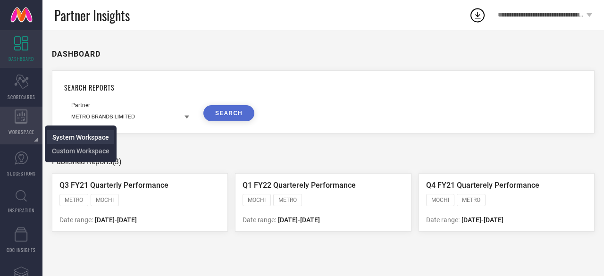
click at [71, 137] on span "System Workspace" at bounding box center [80, 138] width 57 height 8
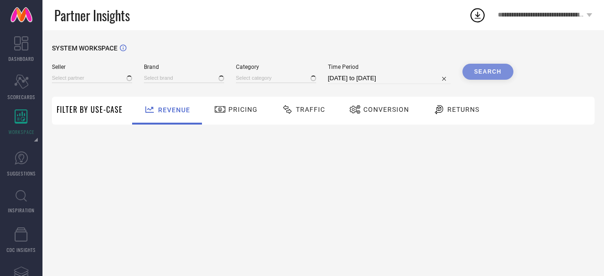
type input "All"
type input "1 STOP FASHION"
type input "All"
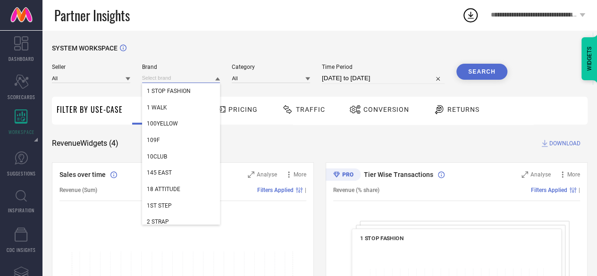
click at [184, 77] on input at bounding box center [181, 78] width 78 height 10
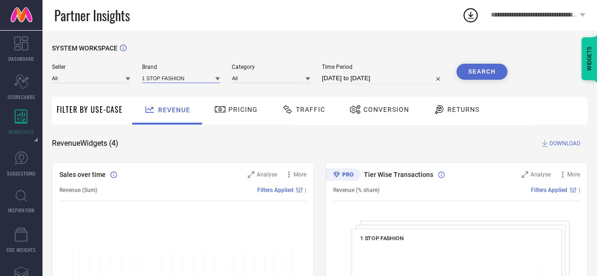
paste input "Fabskin"
type input "Fab"
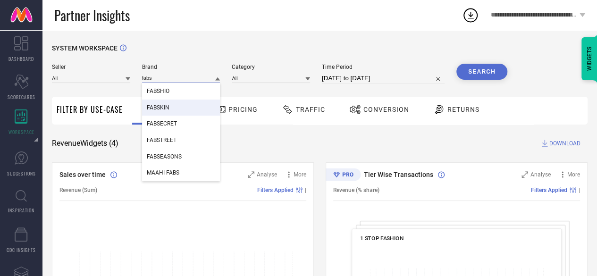
type input "fabs"
click at [163, 110] on span "FABSKIN" at bounding box center [158, 107] width 23 height 7
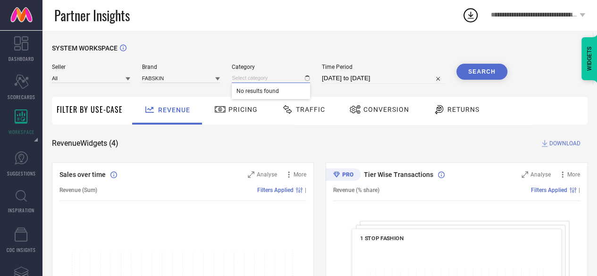
click at [257, 78] on input at bounding box center [271, 78] width 78 height 10
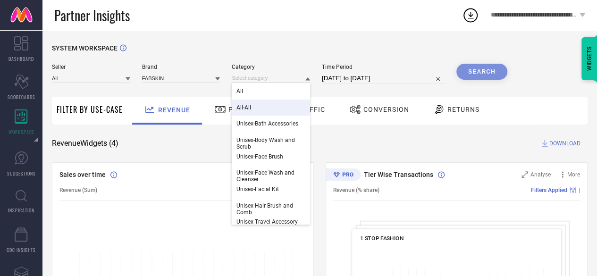
scroll to position [38, 0]
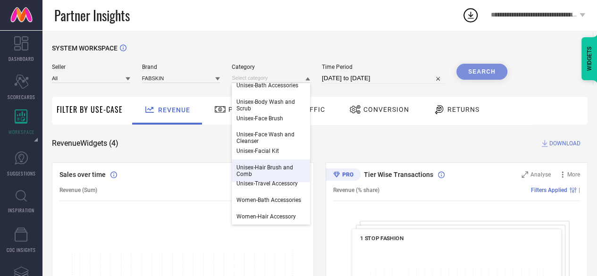
click at [280, 176] on span "Unisex-Hair Brush and Comb" at bounding box center [270, 170] width 69 height 13
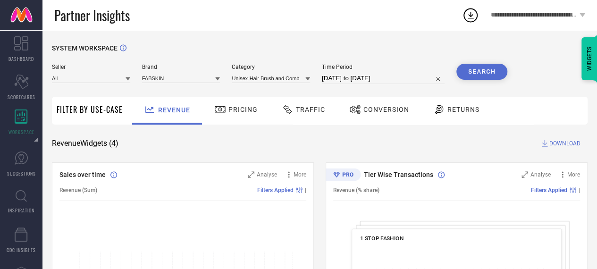
select select "6"
select select "2025"
select select "7"
select select "2025"
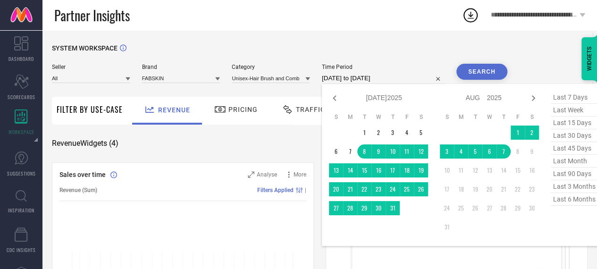
click at [403, 80] on input "[DATE] to [DATE]" at bounding box center [383, 78] width 123 height 11
click at [336, 99] on icon at bounding box center [334, 98] width 11 height 11
select select "5"
select select "2025"
select select "6"
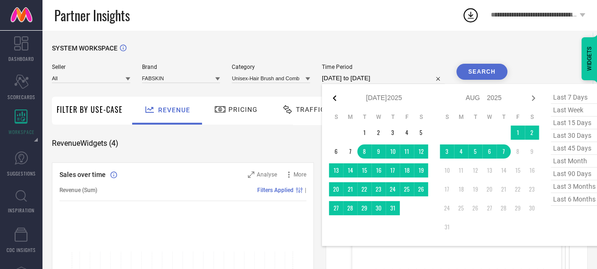
select select "2025"
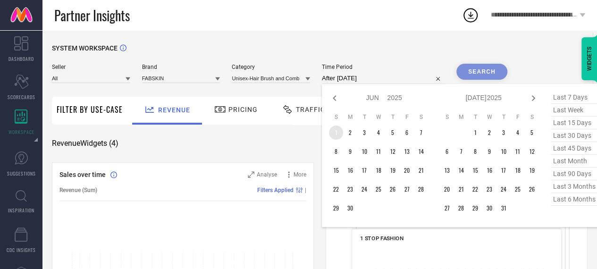
click at [334, 132] on td "1" at bounding box center [336, 133] width 14 height 14
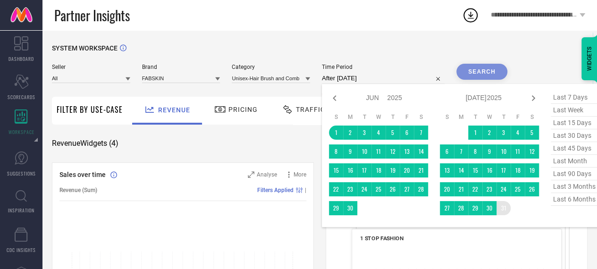
type input "[DATE] to [DATE]"
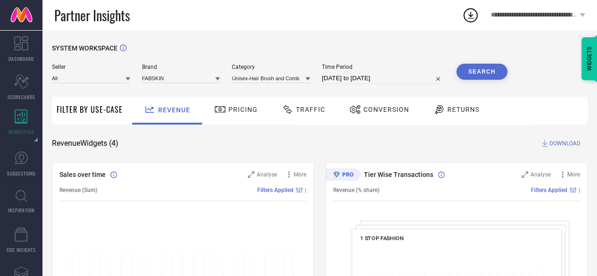
click at [482, 74] on button "Search" at bounding box center [481, 72] width 51 height 16
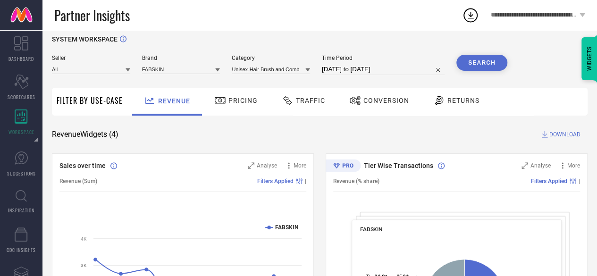
scroll to position [3, 0]
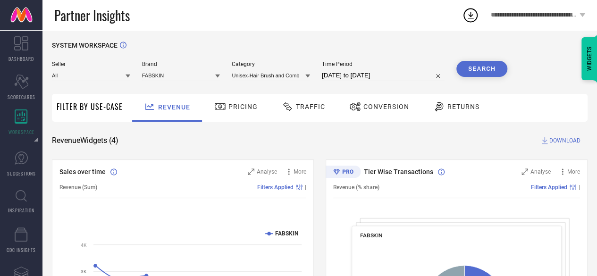
click at [556, 144] on span "DOWNLOAD" at bounding box center [564, 140] width 31 height 9
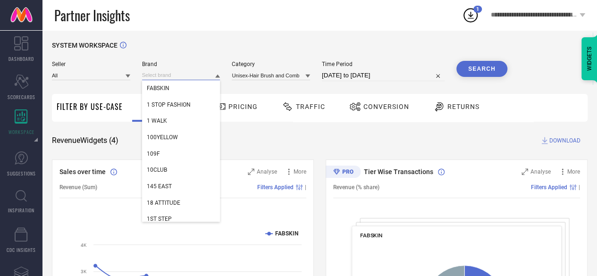
click at [176, 73] on input at bounding box center [181, 75] width 78 height 10
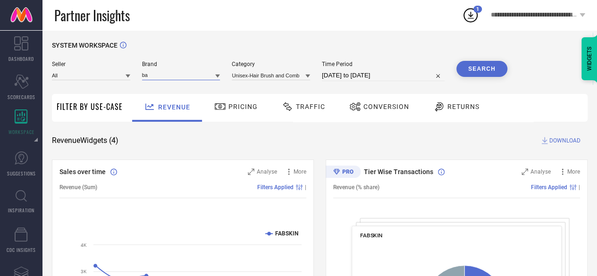
type input "b"
type input "bare"
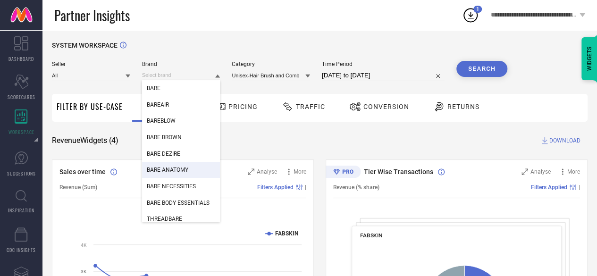
click at [173, 171] on span "BARE ANATOMY" at bounding box center [168, 170] width 42 height 7
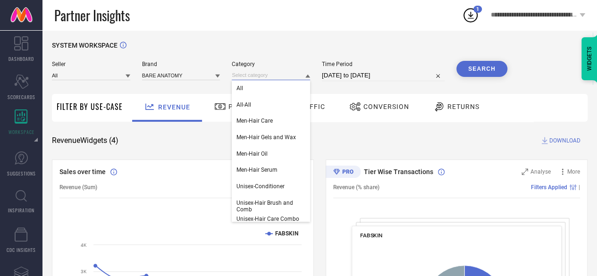
click at [278, 77] on input at bounding box center [271, 75] width 78 height 10
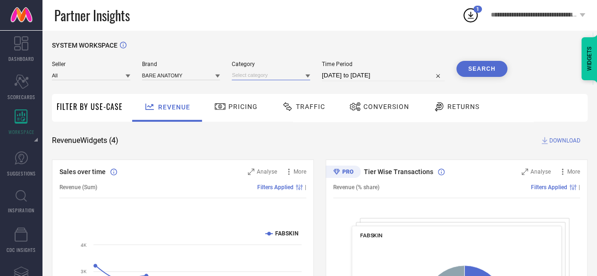
click at [281, 76] on input at bounding box center [271, 75] width 78 height 10
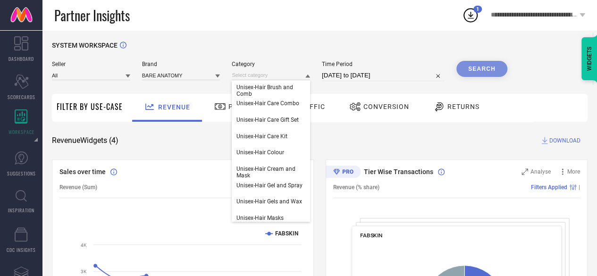
scroll to position [104, 0]
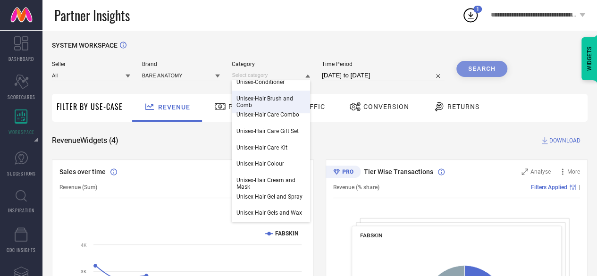
click at [276, 98] on span "Unisex-Hair Brush and Comb" at bounding box center [270, 101] width 69 height 13
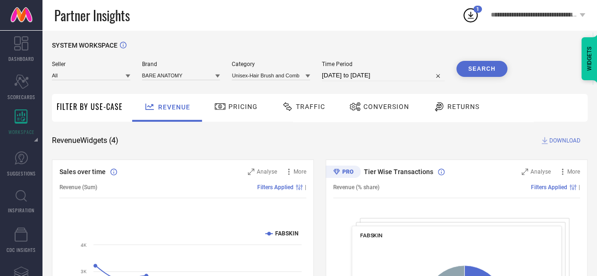
click at [482, 73] on button "Search" at bounding box center [481, 69] width 51 height 16
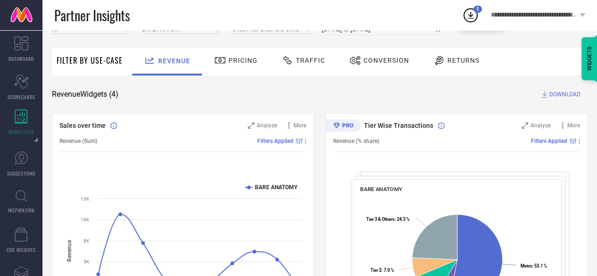
scroll to position [48, 0]
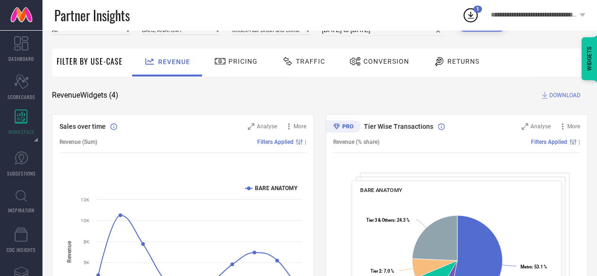
click at [569, 96] on span "DOWNLOAD" at bounding box center [564, 95] width 31 height 9
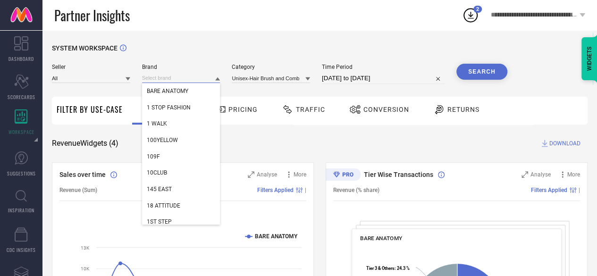
click at [185, 76] on input at bounding box center [181, 78] width 78 height 10
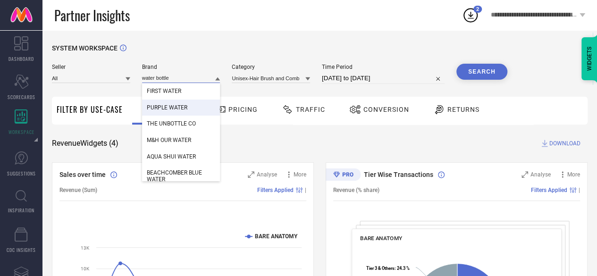
type input "water bottle"
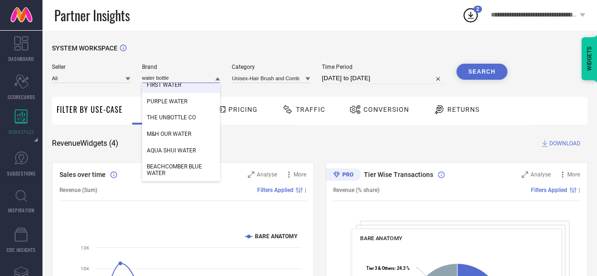
click at [184, 78] on input "water bottle" at bounding box center [181, 78] width 78 height 10
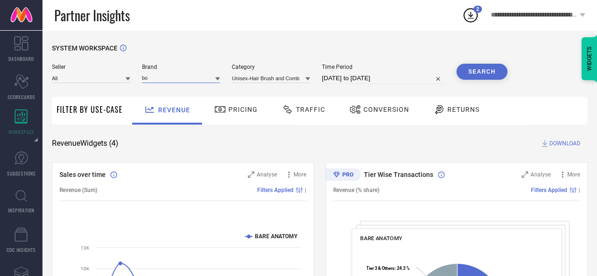
type input "b"
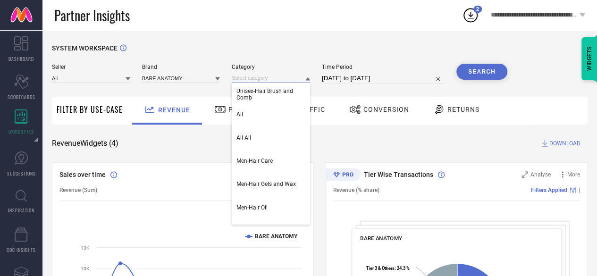
click at [281, 77] on input at bounding box center [271, 78] width 78 height 10
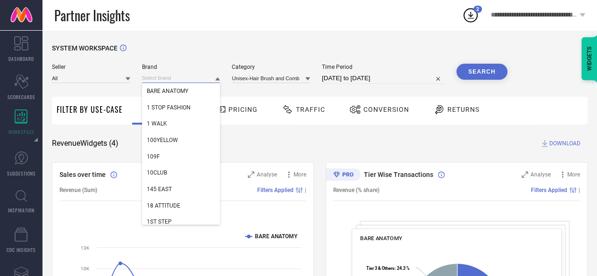
click at [182, 76] on input at bounding box center [181, 78] width 78 height 10
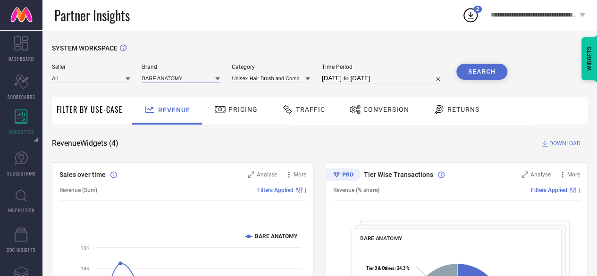
click at [182, 76] on input at bounding box center [181, 78] width 78 height 10
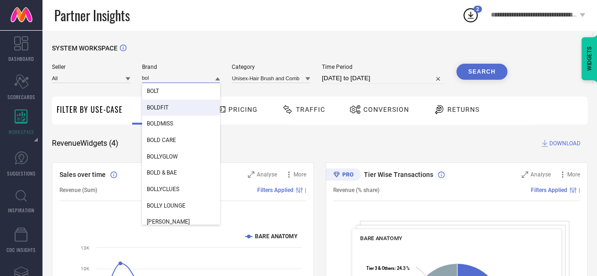
type input "bol"
click at [174, 113] on div "BOLDFIT" at bounding box center [181, 108] width 78 height 16
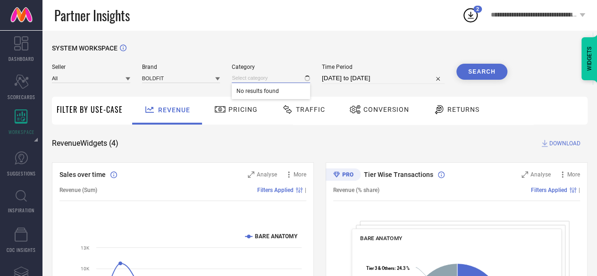
click at [267, 81] on input at bounding box center [271, 78] width 78 height 10
click at [274, 78] on input at bounding box center [271, 78] width 78 height 10
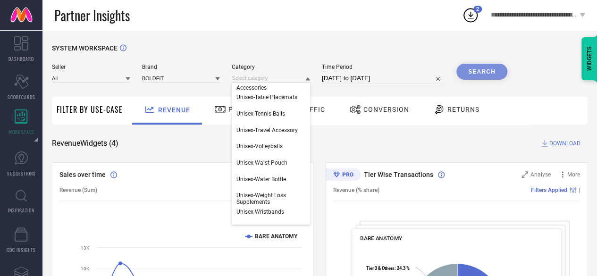
scroll to position [521, 0]
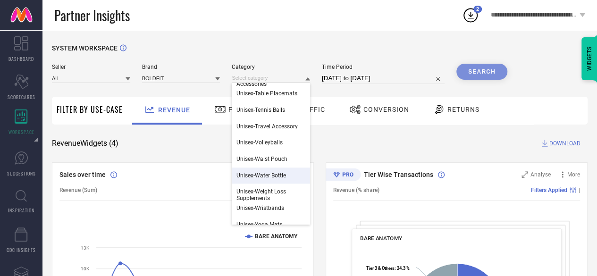
click at [285, 177] on span "Unisex-Water Bottle" at bounding box center [261, 175] width 50 height 7
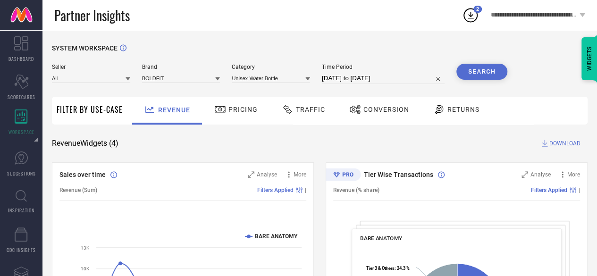
click at [487, 72] on button "Search" at bounding box center [481, 72] width 51 height 16
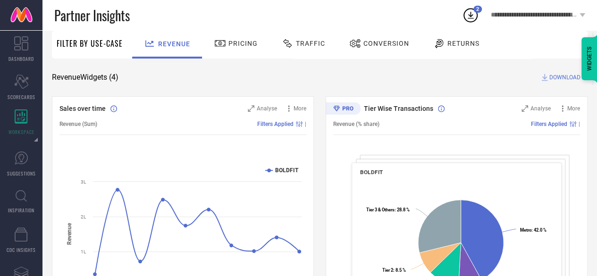
scroll to position [43, 0]
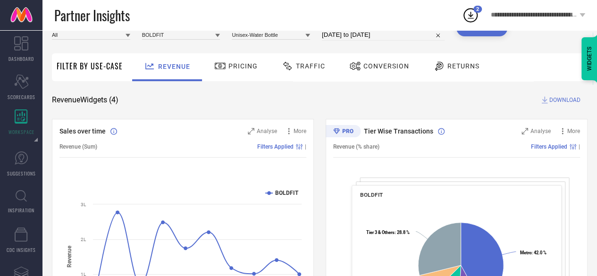
click at [572, 98] on span "DOWNLOAD" at bounding box center [564, 99] width 31 height 9
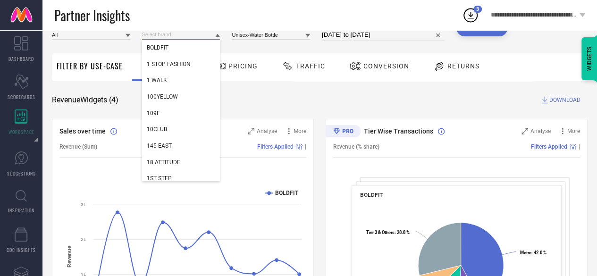
click at [186, 31] on input at bounding box center [181, 35] width 78 height 10
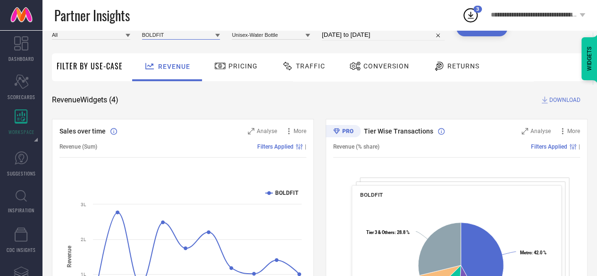
click at [186, 31] on input at bounding box center [181, 35] width 78 height 10
type input "nestasia"
click at [184, 48] on div "NESTASIA" at bounding box center [181, 48] width 78 height 16
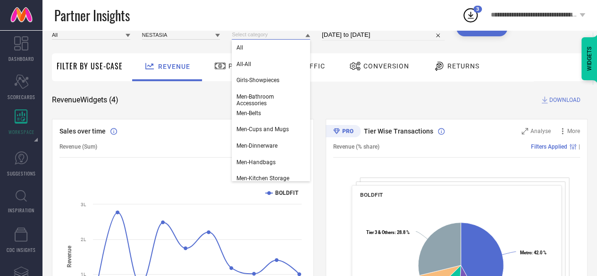
click at [264, 34] on input at bounding box center [271, 35] width 78 height 10
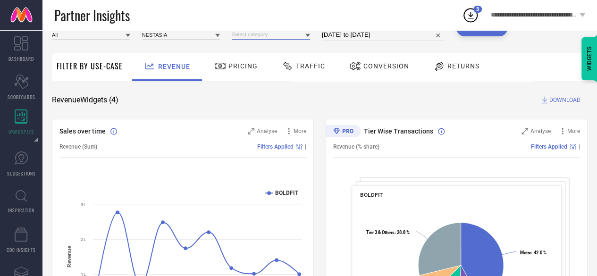
click at [264, 34] on input at bounding box center [271, 35] width 78 height 10
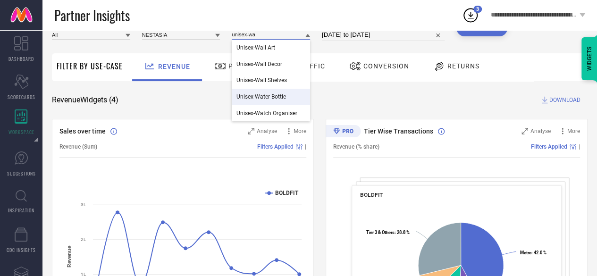
type input "unisex-wa"
click at [265, 95] on span "Unisex-Water Bottle" at bounding box center [261, 96] width 50 height 7
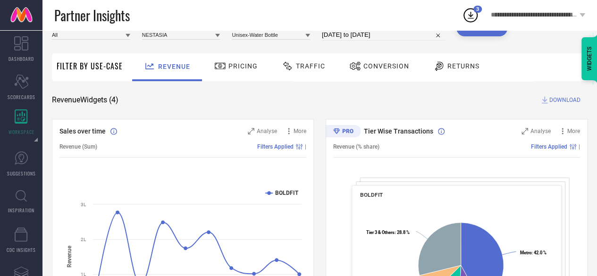
click at [480, 32] on button "Search" at bounding box center [481, 28] width 51 height 16
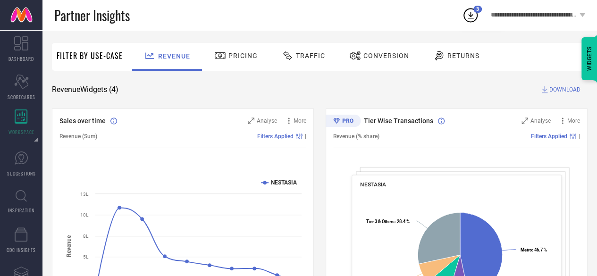
scroll to position [0, 0]
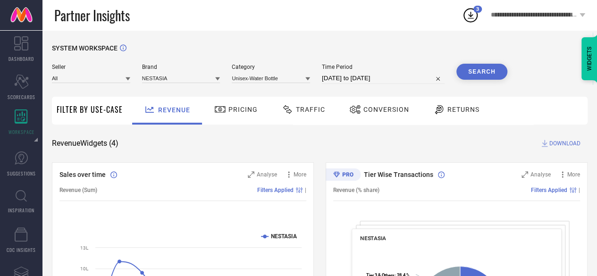
click at [565, 146] on span "DOWNLOAD" at bounding box center [564, 143] width 31 height 9
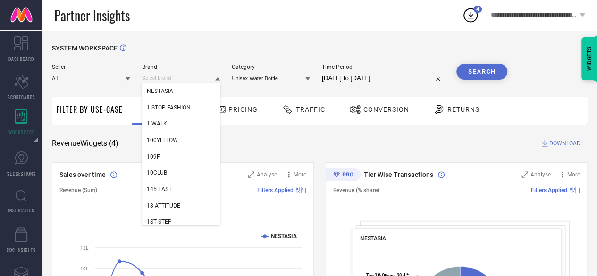
click at [176, 80] on input at bounding box center [181, 78] width 78 height 10
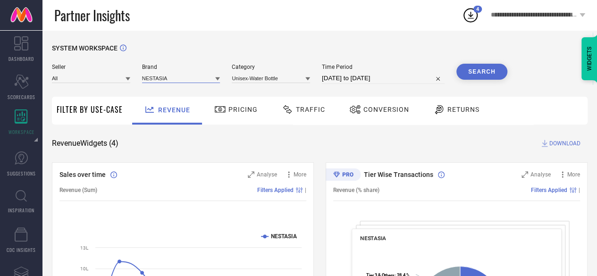
click at [176, 80] on input at bounding box center [181, 78] width 78 height 10
type input "pexp"
click at [174, 91] on div "PEXPO" at bounding box center [181, 91] width 78 height 16
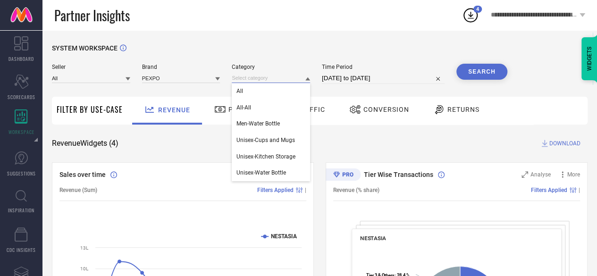
click at [266, 74] on input at bounding box center [271, 78] width 78 height 10
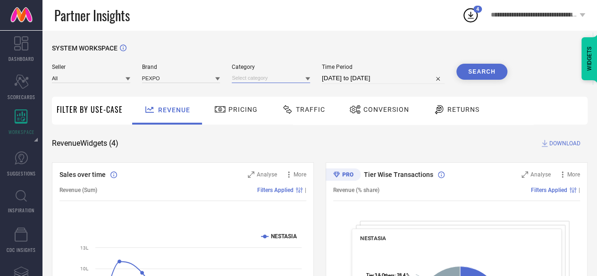
click at [266, 74] on input at bounding box center [271, 78] width 78 height 10
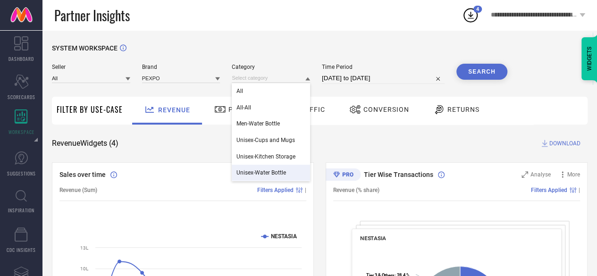
click at [293, 168] on div "Unisex-Water Bottle" at bounding box center [271, 173] width 78 height 16
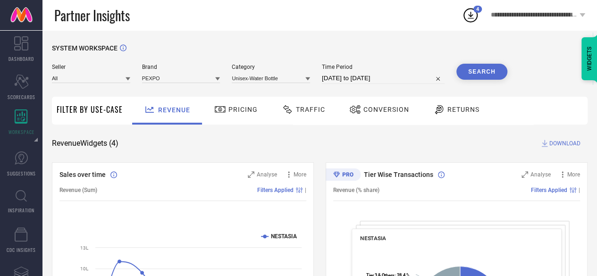
click at [479, 70] on button "Search" at bounding box center [481, 72] width 51 height 16
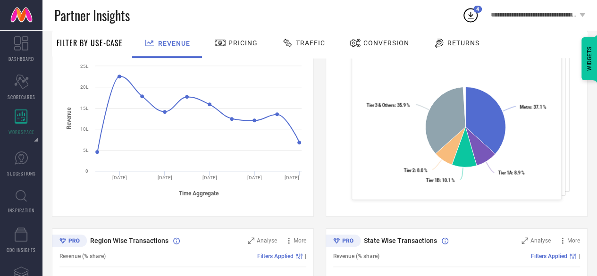
scroll to position [38, 0]
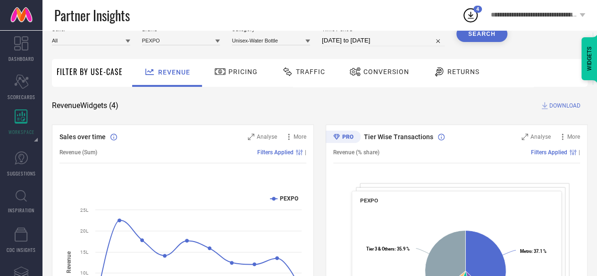
click at [562, 109] on span "DOWNLOAD" at bounding box center [564, 105] width 31 height 9
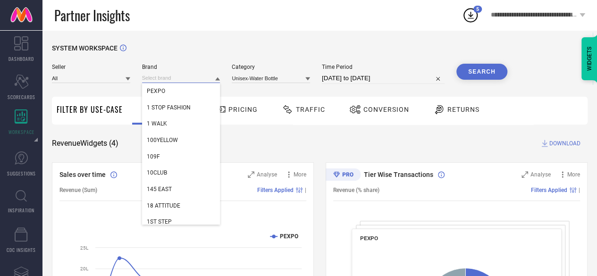
click at [171, 79] on input at bounding box center [181, 78] width 78 height 10
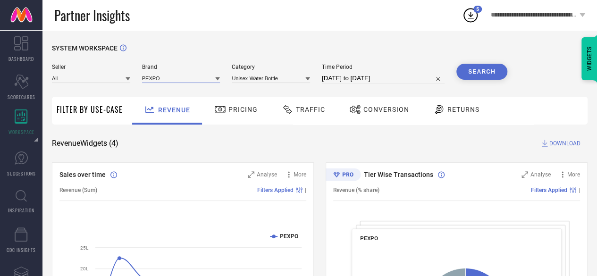
click at [171, 79] on input at bounding box center [181, 78] width 78 height 10
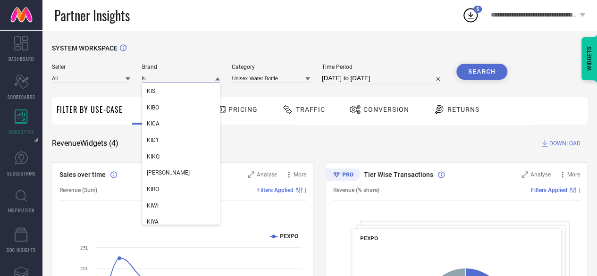
type input "ki"
click at [190, 79] on input "ki" at bounding box center [181, 78] width 78 height 10
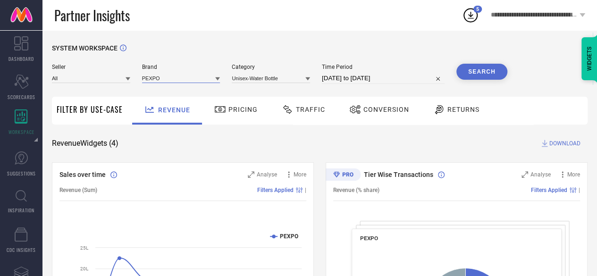
click at [190, 79] on input at bounding box center [181, 78] width 78 height 10
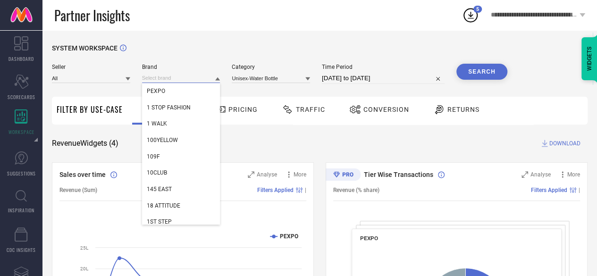
paste input "Kixa"
type input "K"
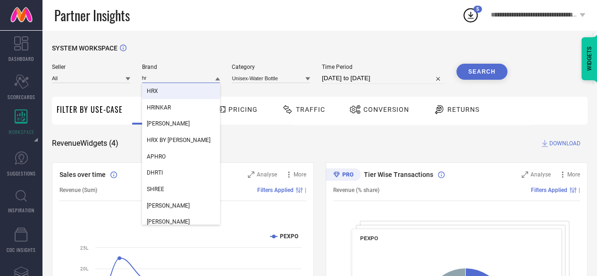
type input "hr"
click at [184, 91] on div "HRX" at bounding box center [181, 91] width 78 height 16
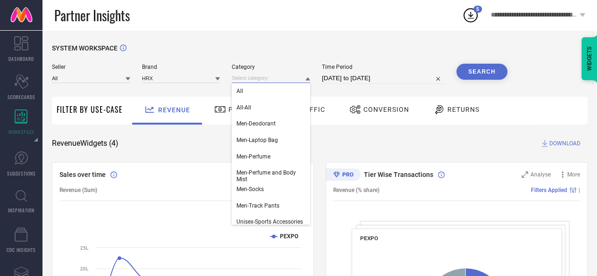
click at [272, 77] on input at bounding box center [271, 78] width 78 height 10
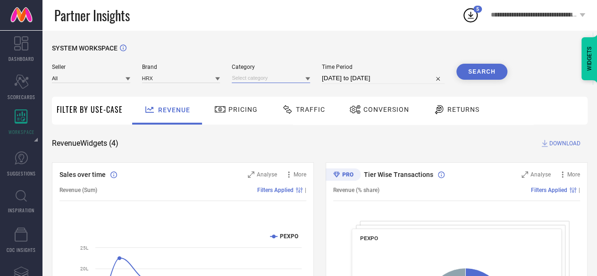
click at [272, 77] on input at bounding box center [271, 78] width 78 height 10
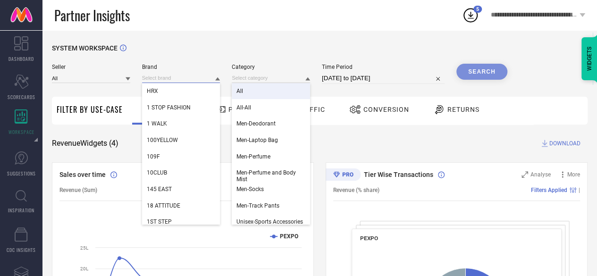
click at [167, 82] on input at bounding box center [181, 78] width 78 height 10
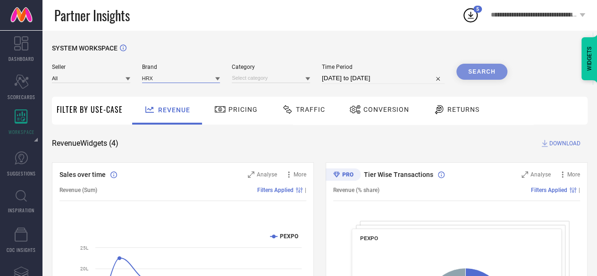
paste input "Rabitat"
type input "R"
type input "ki"
click at [169, 82] on input "ki" at bounding box center [181, 78] width 78 height 10
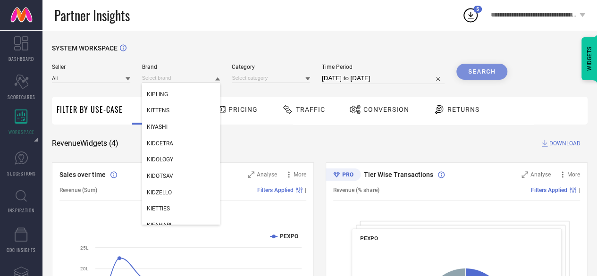
scroll to position [670, 0]
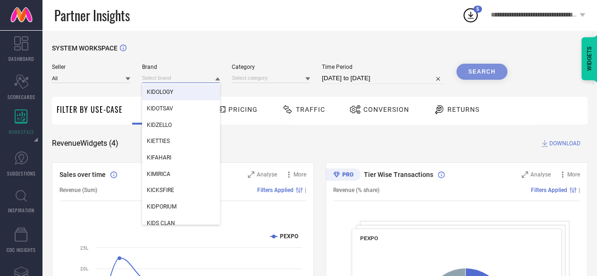
click at [173, 75] on input at bounding box center [181, 78] width 78 height 10
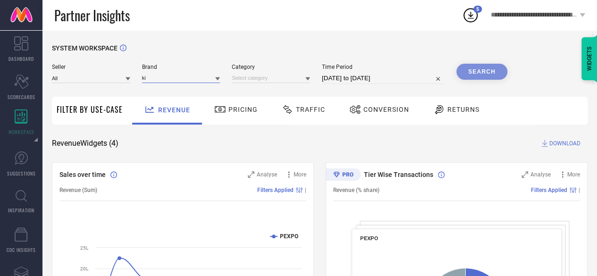
type input "k"
type input "rabitat"
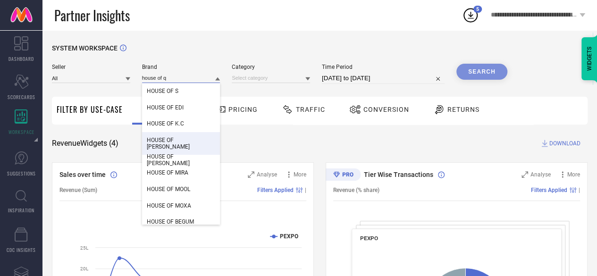
type input "house of q"
click at [183, 143] on span "HOUSE OF [PERSON_NAME]" at bounding box center [181, 143] width 69 height 13
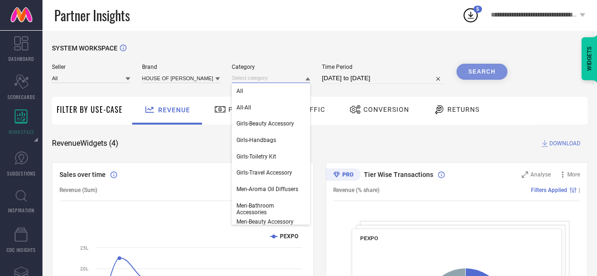
click at [275, 82] on input at bounding box center [271, 78] width 78 height 10
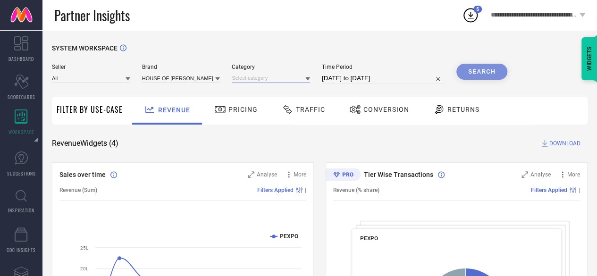
click at [275, 82] on input at bounding box center [271, 78] width 78 height 10
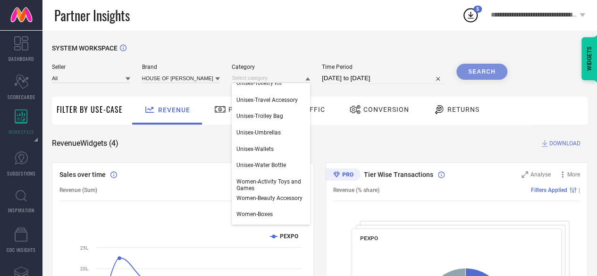
scroll to position [901, 0]
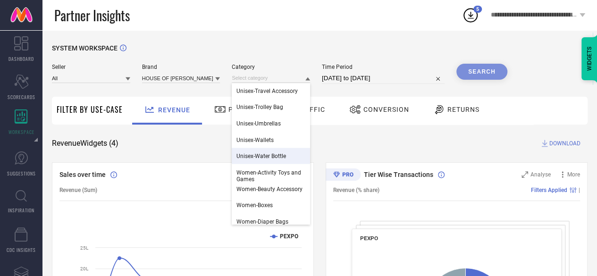
click at [275, 152] on div "Unisex-Water Bottle" at bounding box center [271, 156] width 78 height 16
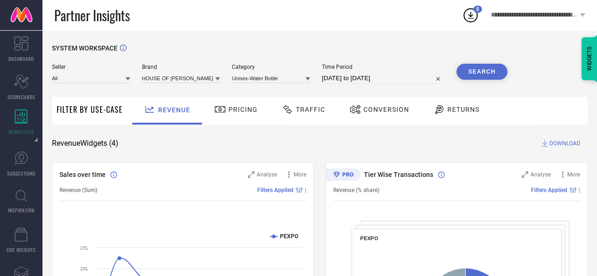
click at [489, 68] on button "Search" at bounding box center [481, 72] width 51 height 16
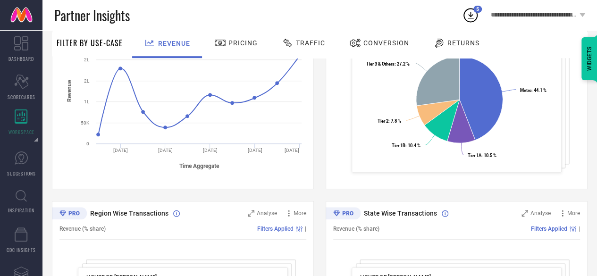
scroll to position [0, 0]
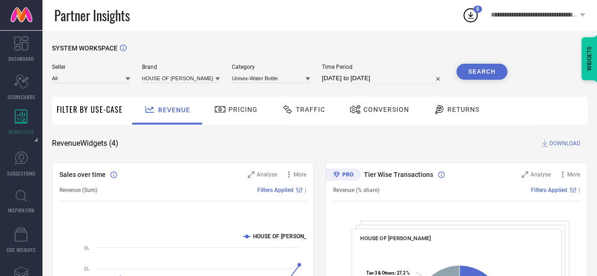
click at [562, 145] on span "DOWNLOAD" at bounding box center [564, 143] width 31 height 9
